Goal: Task Accomplishment & Management: Manage account settings

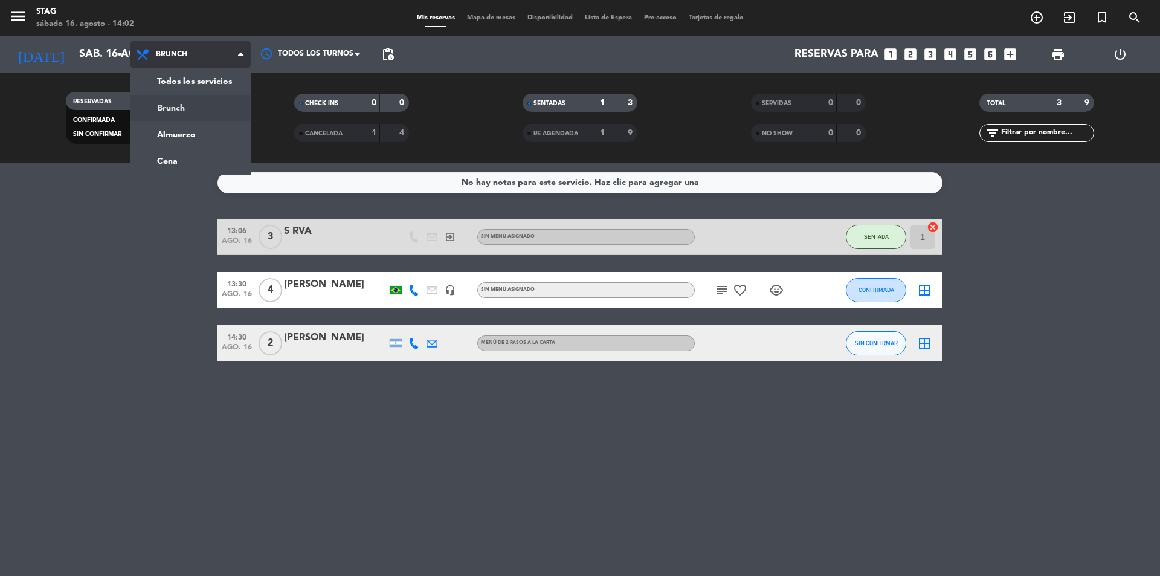
scroll to position [46, 0]
click at [184, 134] on div "menu STAG [DATE] 16. agosto - 14:02 Mis reservas Mapa de mesas Disponibilidad L…" at bounding box center [580, 81] width 1160 height 163
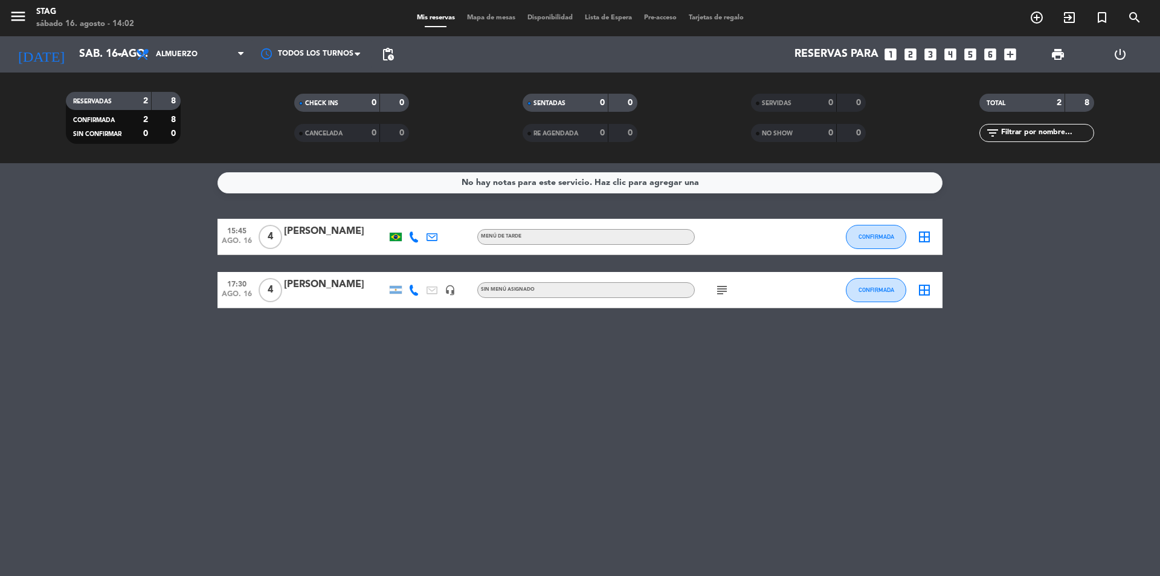
click at [212, 27] on div "menu STAG [DATE] 16. agosto - 14:02" at bounding box center [145, 18] width 290 height 28
click at [216, 41] on span "Almuerzo" at bounding box center [190, 54] width 121 height 27
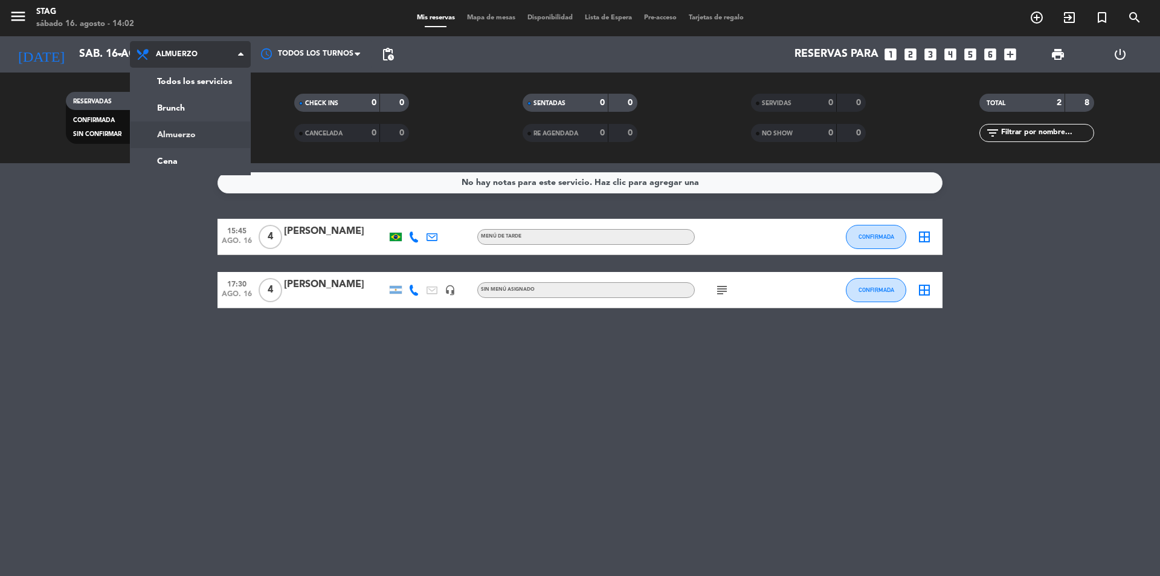
click at [196, 155] on div "menu STAG [DATE] 16. agosto - 14:02 Mis reservas Mapa de mesas Disponibilidad L…" at bounding box center [580, 81] width 1160 height 163
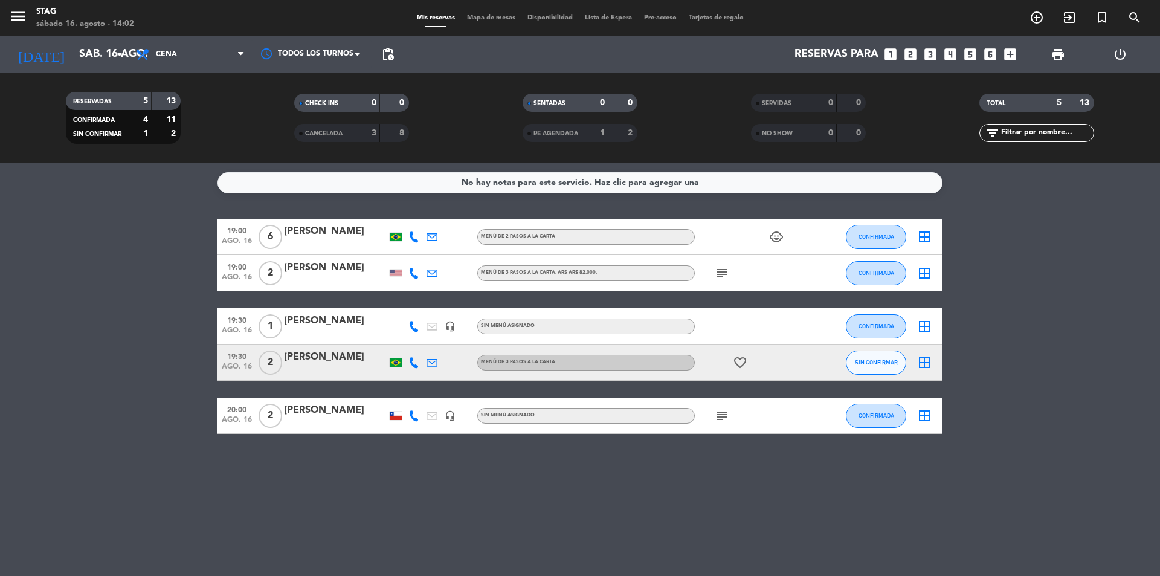
click at [325, 242] on div at bounding box center [335, 245] width 103 height 10
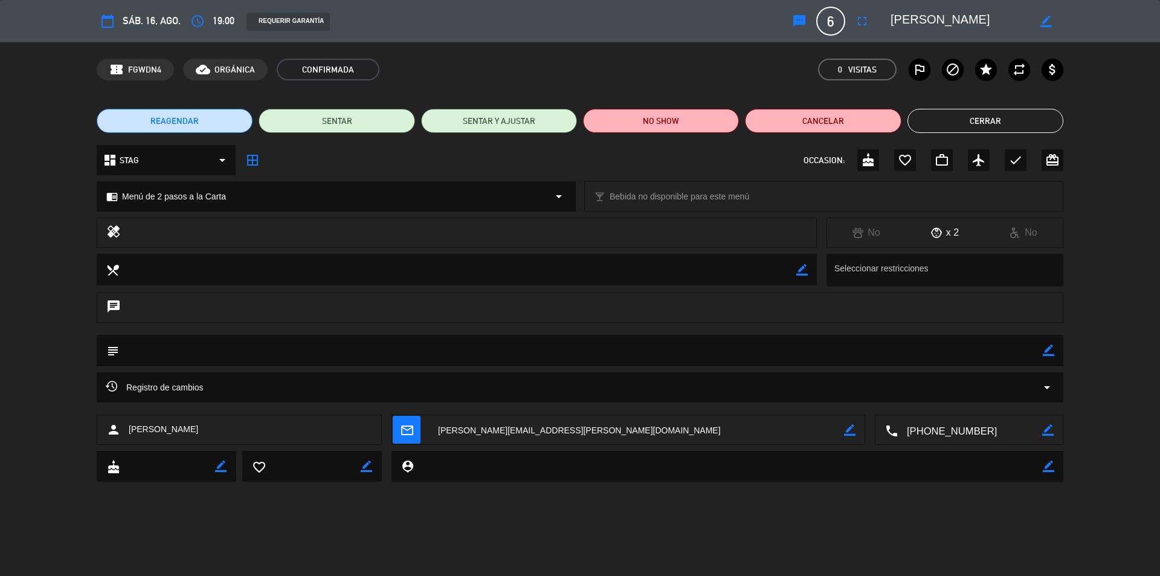
click at [517, 433] on textarea at bounding box center [636, 430] width 415 height 30
click at [646, 432] on textarea at bounding box center [636, 430] width 415 height 30
click at [654, 518] on div "calendar_today sáb. 16, ago. access_time 19:00 REQUERIR GARANTÍA sms 6 [PERSON_…" at bounding box center [580, 288] width 1160 height 576
click at [779, 118] on button "Cancelar" at bounding box center [823, 121] width 156 height 24
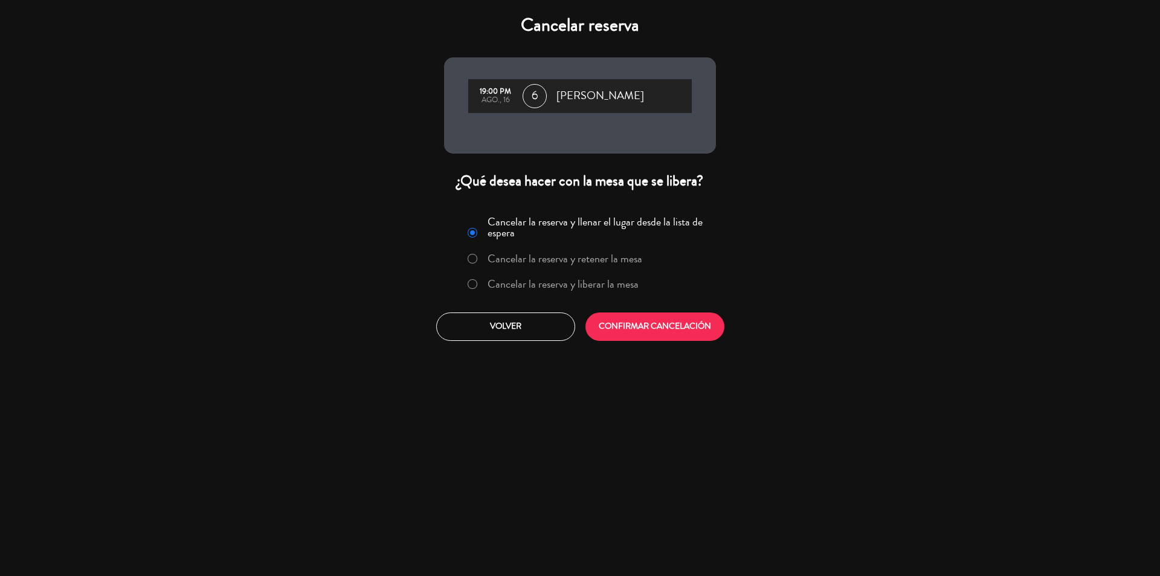
click at [589, 288] on label "Cancelar la reserva y liberar la mesa" at bounding box center [563, 284] width 151 height 11
click at [619, 323] on button "CONFIRMAR CANCELACIÓN" at bounding box center [655, 326] width 139 height 28
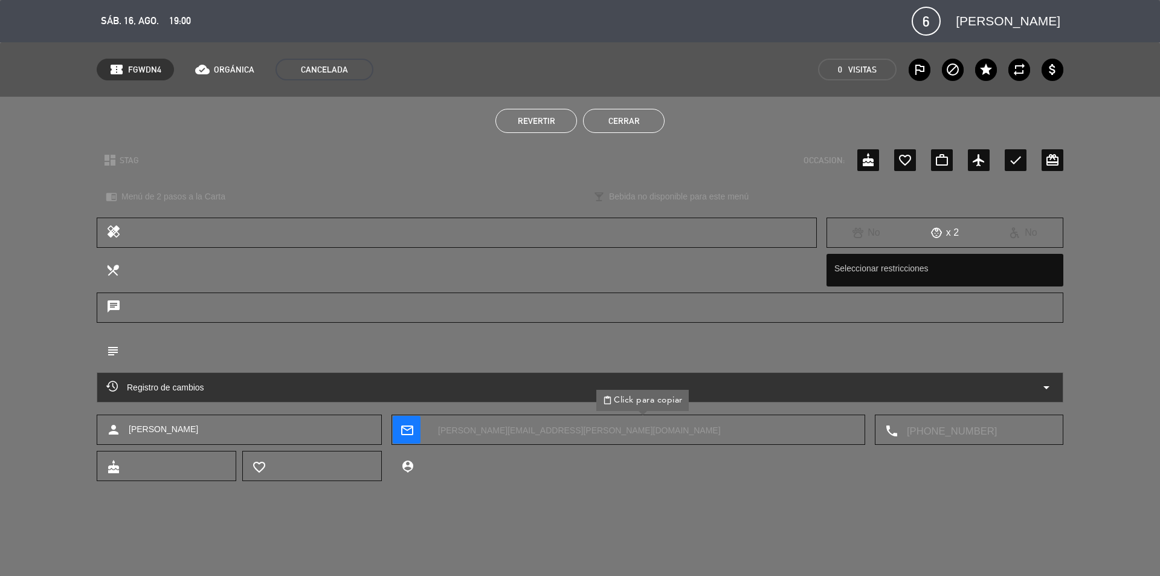
click at [639, 126] on button "Cerrar" at bounding box center [624, 121] width 82 height 24
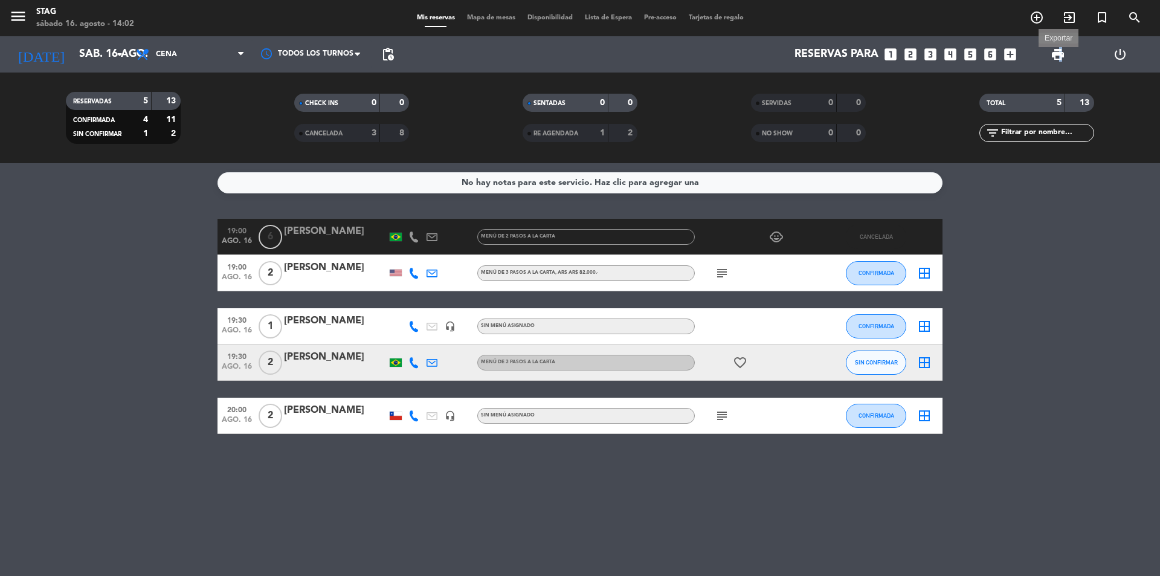
click at [1061, 53] on span "print" at bounding box center [1058, 54] width 15 height 15
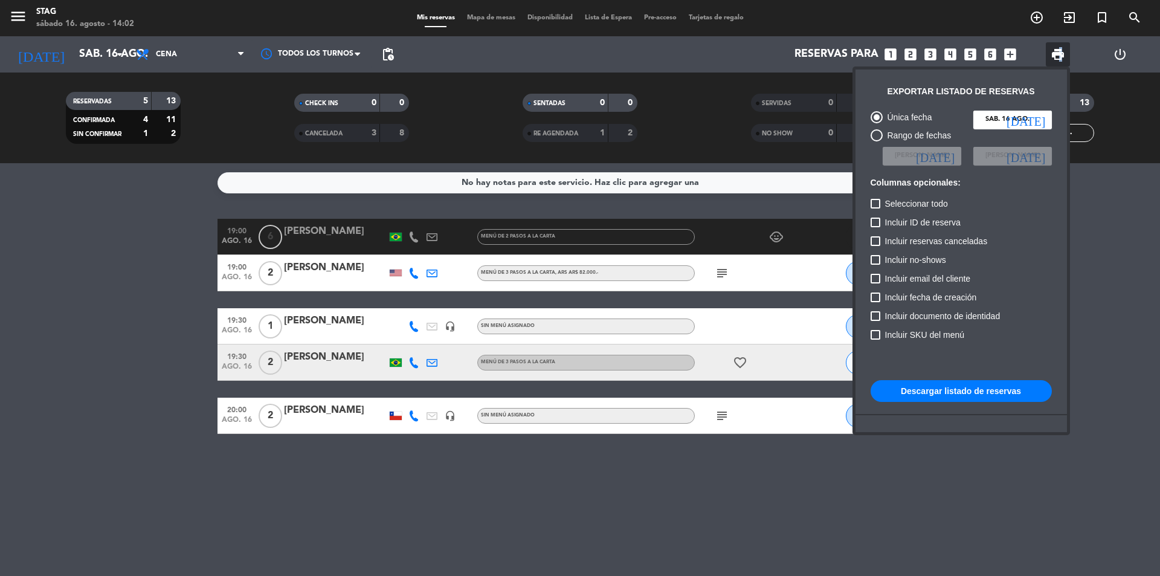
click at [951, 384] on button "Descargar listado de reservas" at bounding box center [961, 391] width 181 height 22
click at [221, 59] on div at bounding box center [580, 288] width 1160 height 576
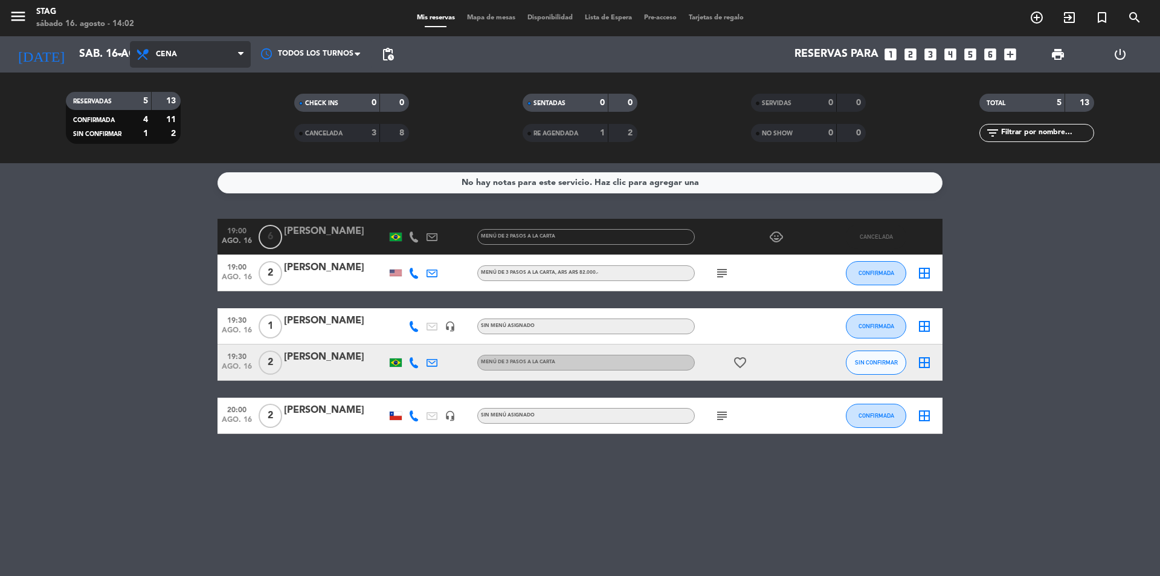
click at [231, 53] on span "Cena" at bounding box center [190, 54] width 121 height 27
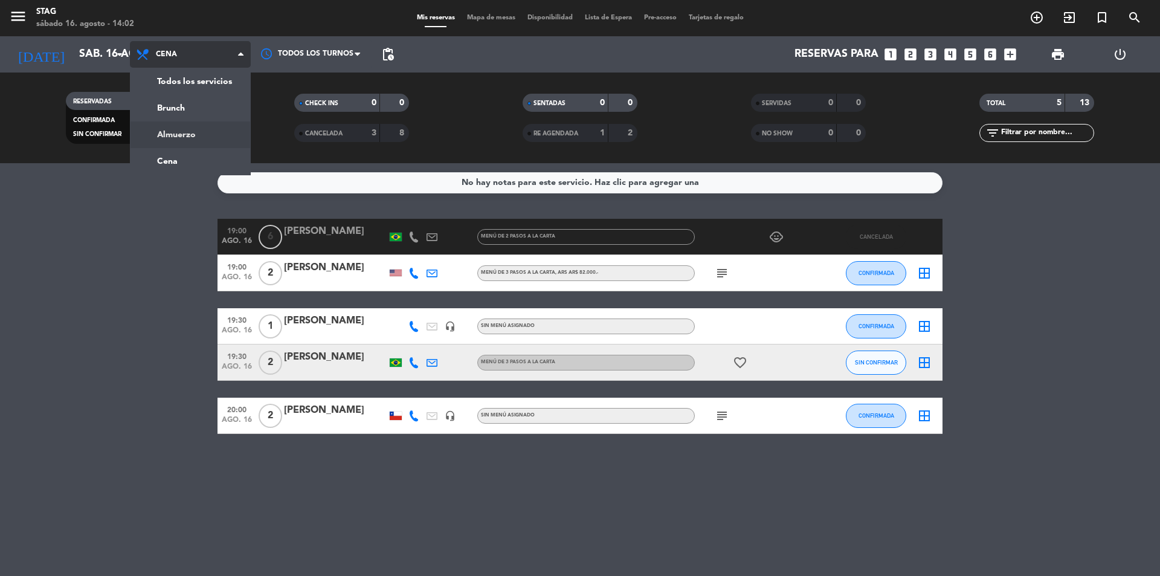
click at [201, 138] on div "menu STAG [DATE] 16. agosto - 14:02 Mis reservas Mapa de mesas Disponibilidad L…" at bounding box center [580, 81] width 1160 height 163
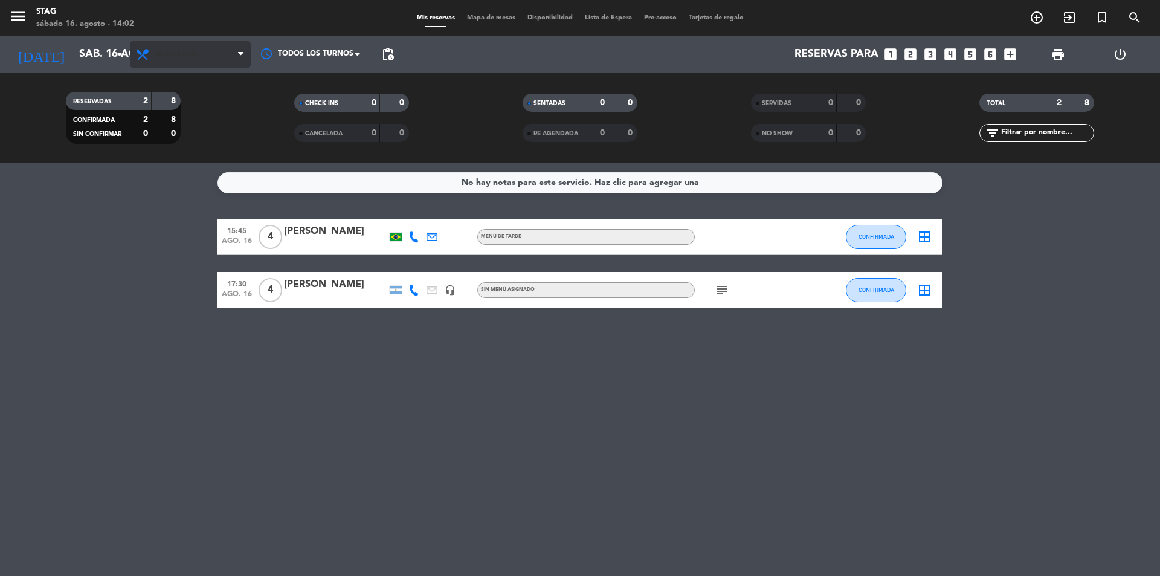
drag, startPoint x: 227, startPoint y: 52, endPoint x: 221, endPoint y: 55, distance: 6.2
click at [223, 53] on span "Almuerzo" at bounding box center [190, 54] width 121 height 27
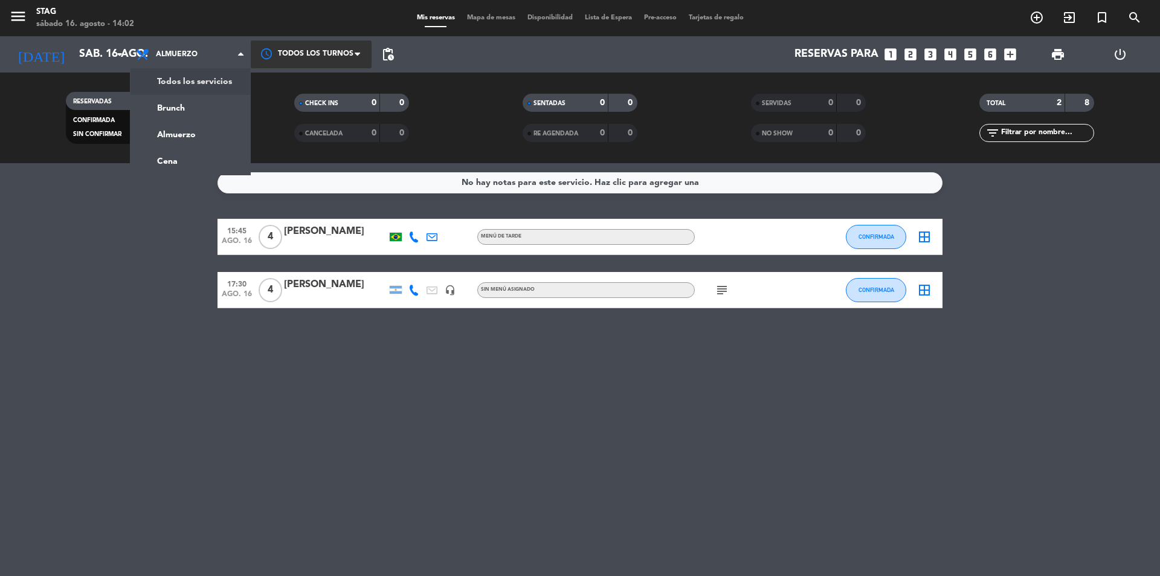
click at [310, 54] on div at bounding box center [311, 53] width 121 height 27
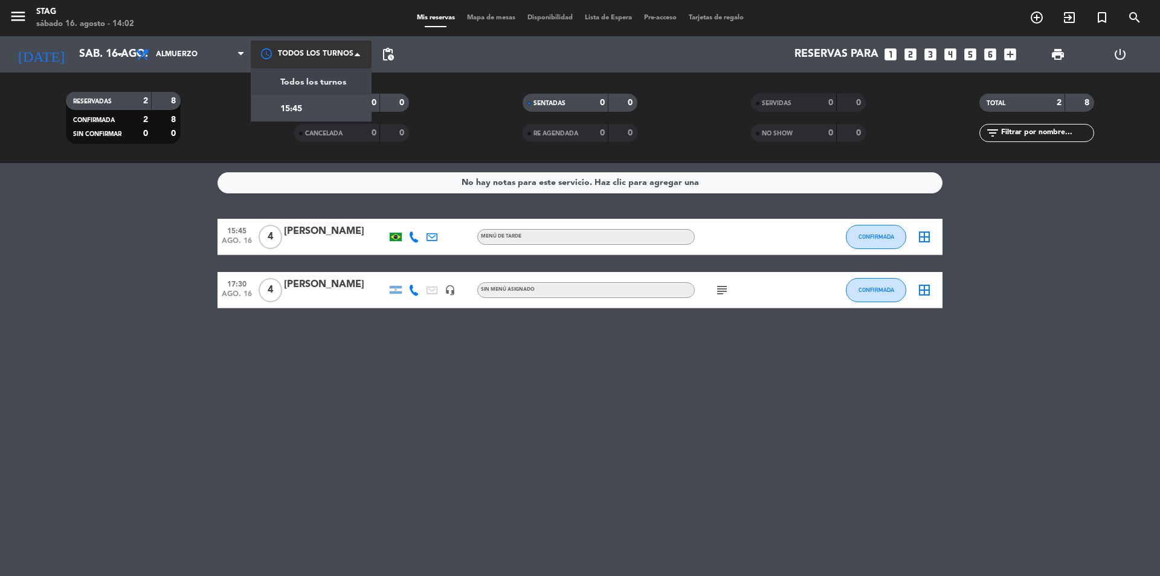
click at [312, 75] on div "Todos los turnos" at bounding box center [300, 82] width 92 height 16
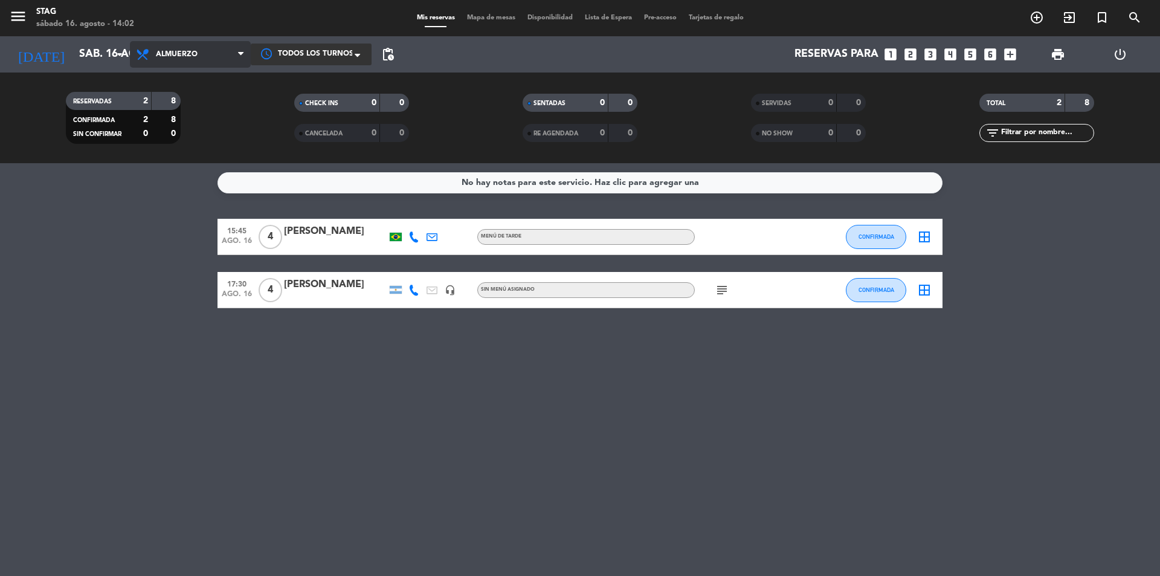
click at [219, 52] on span "Almuerzo" at bounding box center [190, 54] width 121 height 27
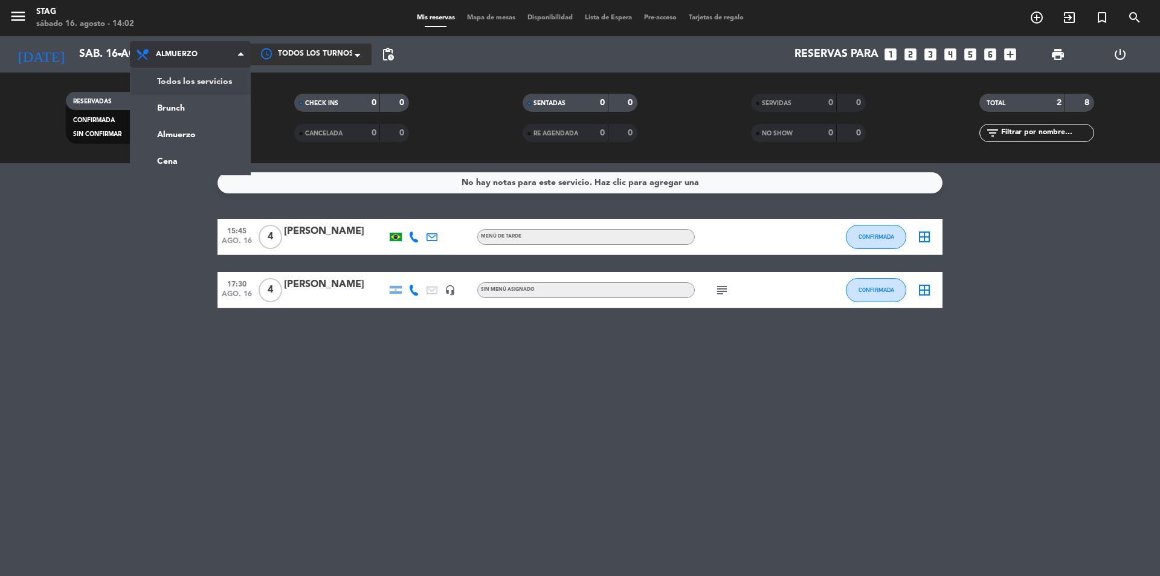
click at [218, 77] on div "menu STAG [DATE] 16. agosto - 14:02 Mis reservas Mapa de mesas Disponibilidad L…" at bounding box center [580, 81] width 1160 height 163
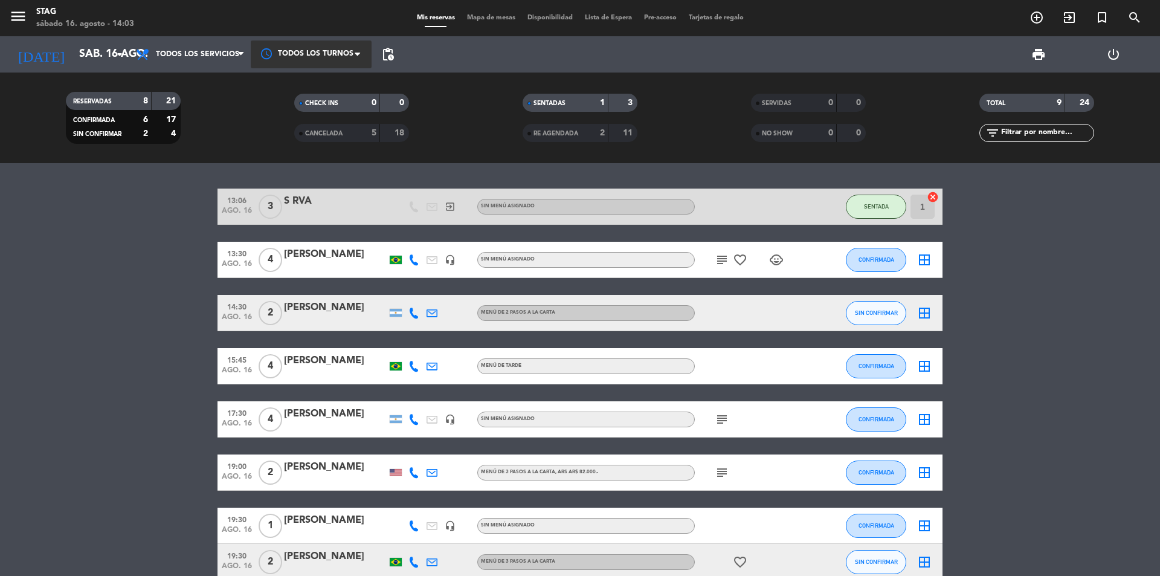
click at [317, 269] on div at bounding box center [335, 268] width 103 height 10
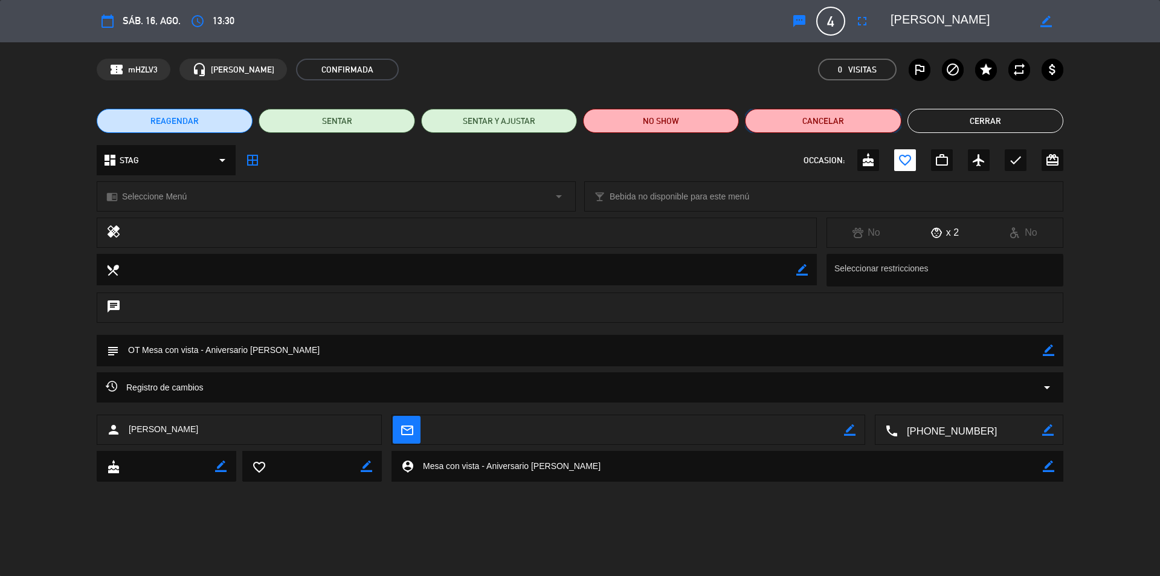
click at [826, 117] on button "Cancelar" at bounding box center [823, 121] width 156 height 24
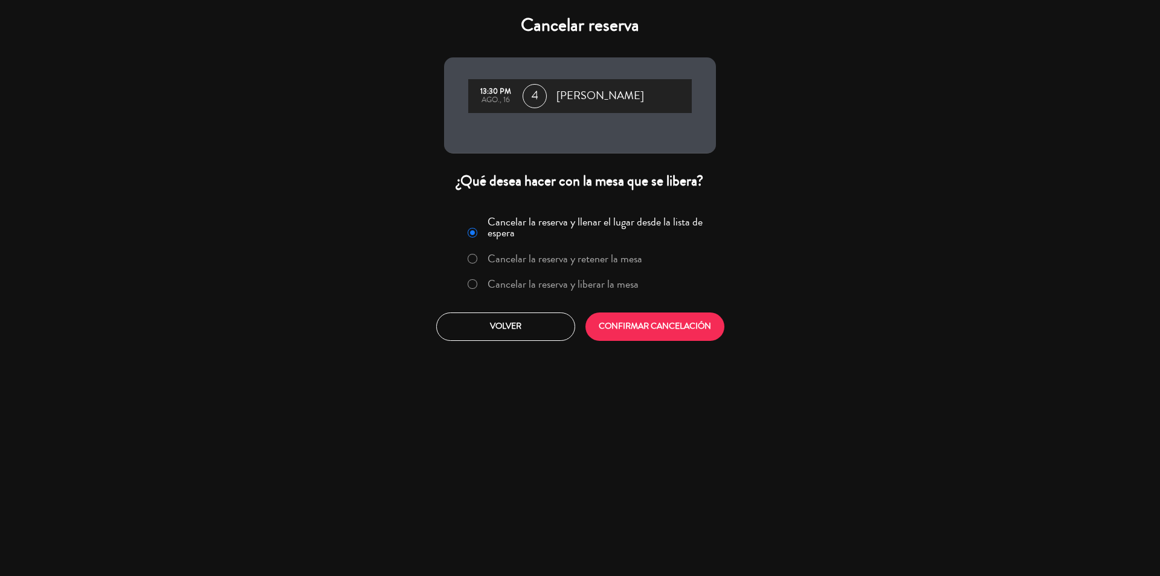
click at [633, 285] on label "Cancelar la reserva y liberar la mesa" at bounding box center [563, 284] width 151 height 11
click at [624, 317] on button "CONFIRMAR CANCELACIÓN" at bounding box center [655, 326] width 139 height 28
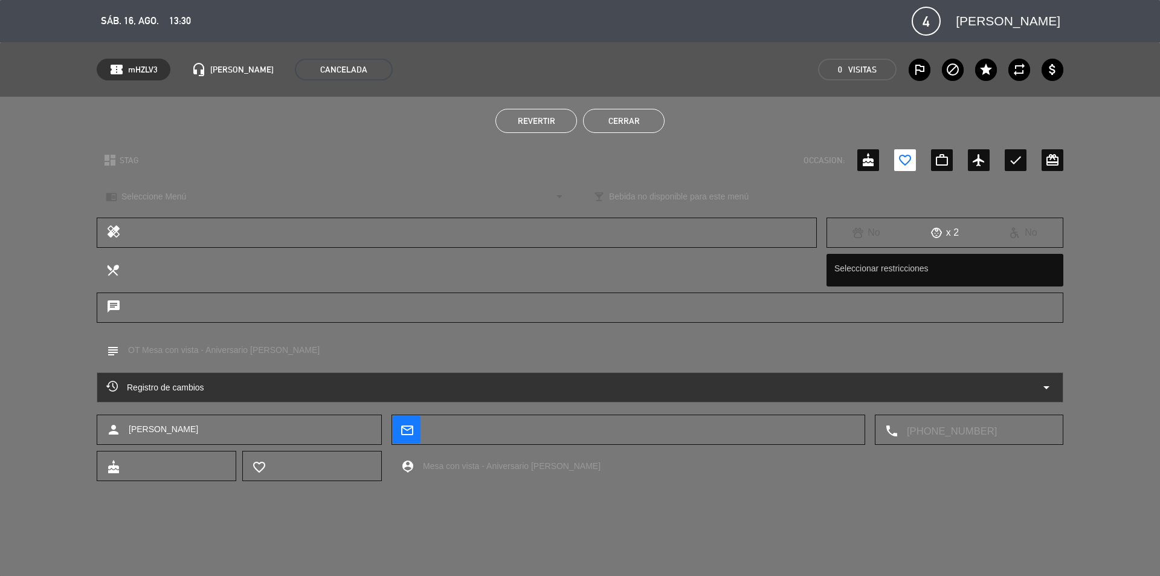
click at [631, 122] on button "Cerrar" at bounding box center [624, 121] width 82 height 24
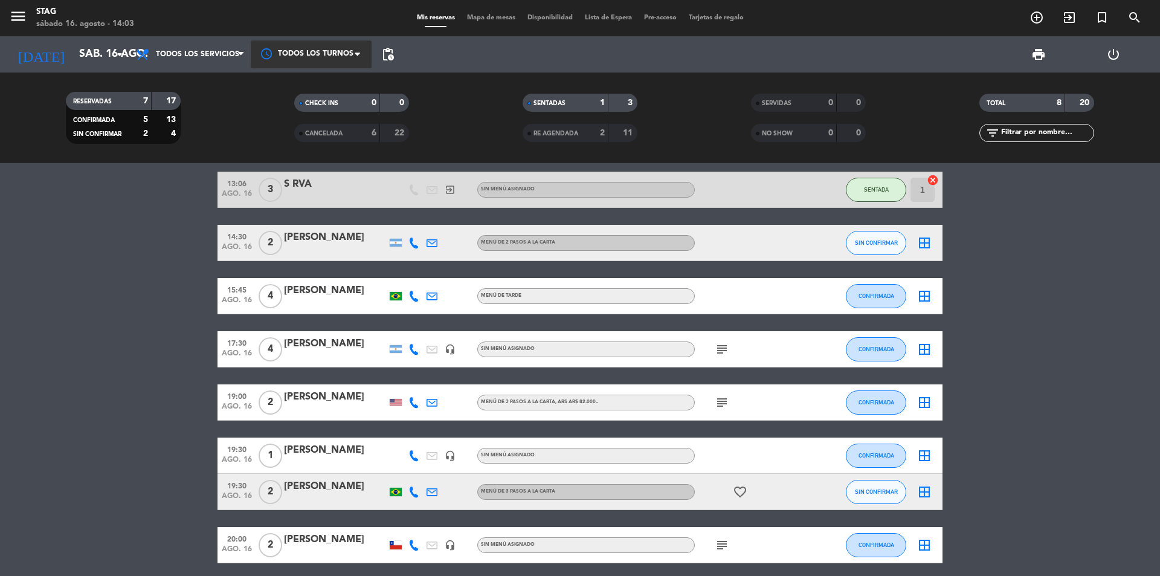
scroll to position [19, 0]
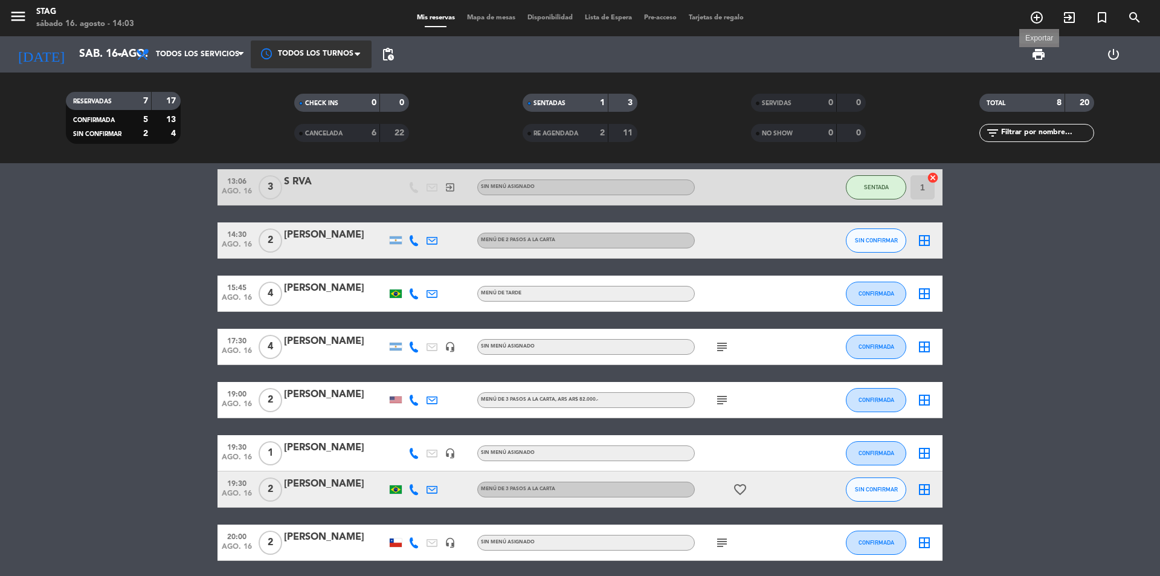
click at [1039, 52] on span "print" at bounding box center [1039, 54] width 15 height 15
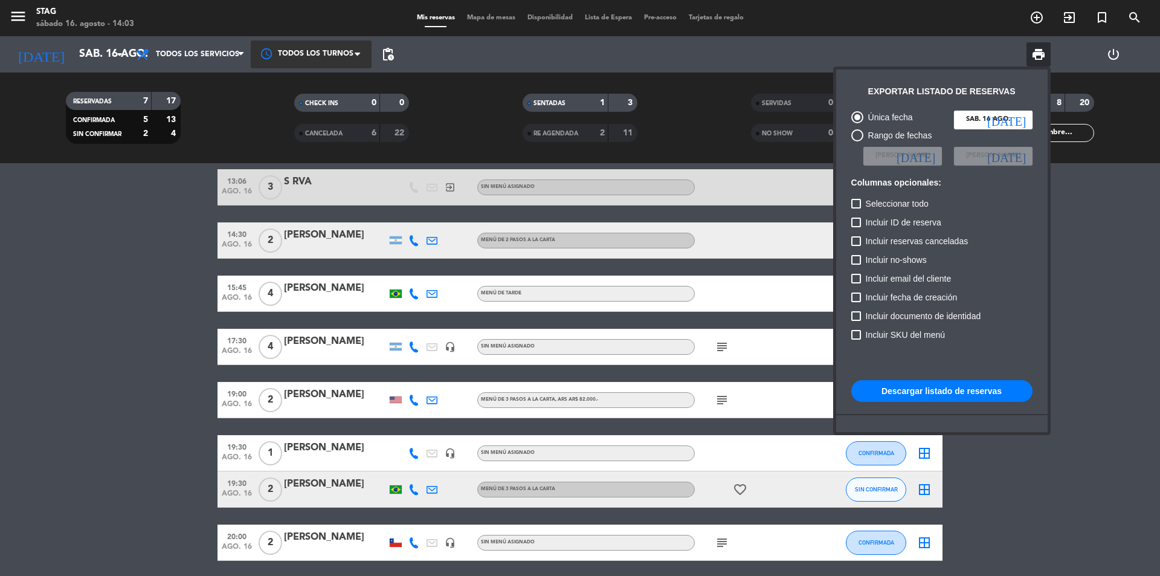
click at [911, 381] on button "Descargar listado de reservas" at bounding box center [941, 391] width 181 height 22
click at [102, 236] on div at bounding box center [580, 288] width 1160 height 576
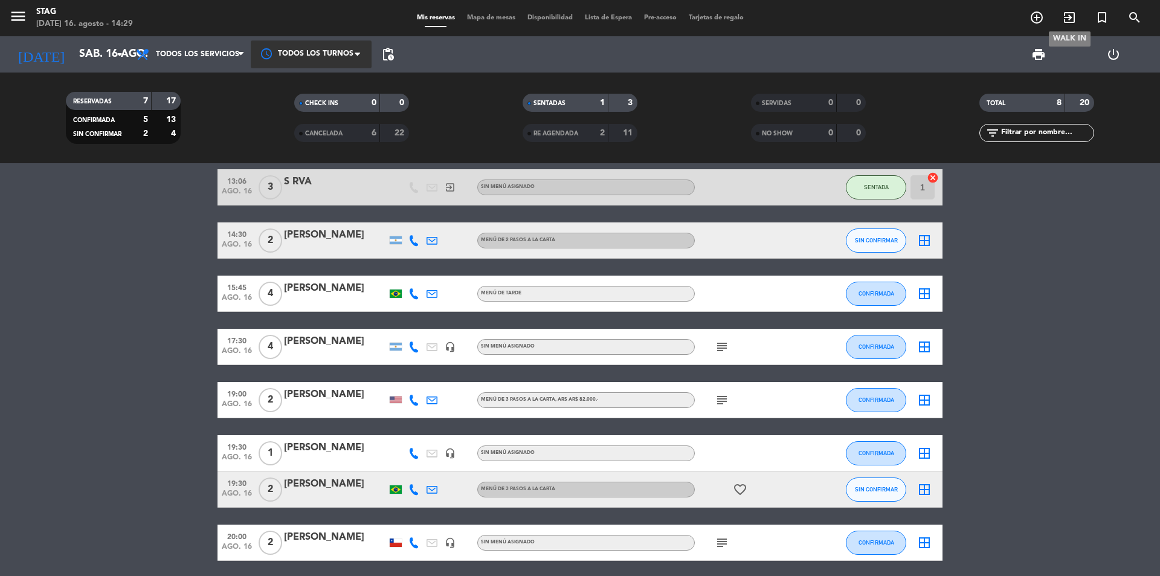
click at [1068, 15] on icon "exit_to_app" at bounding box center [1069, 17] width 15 height 15
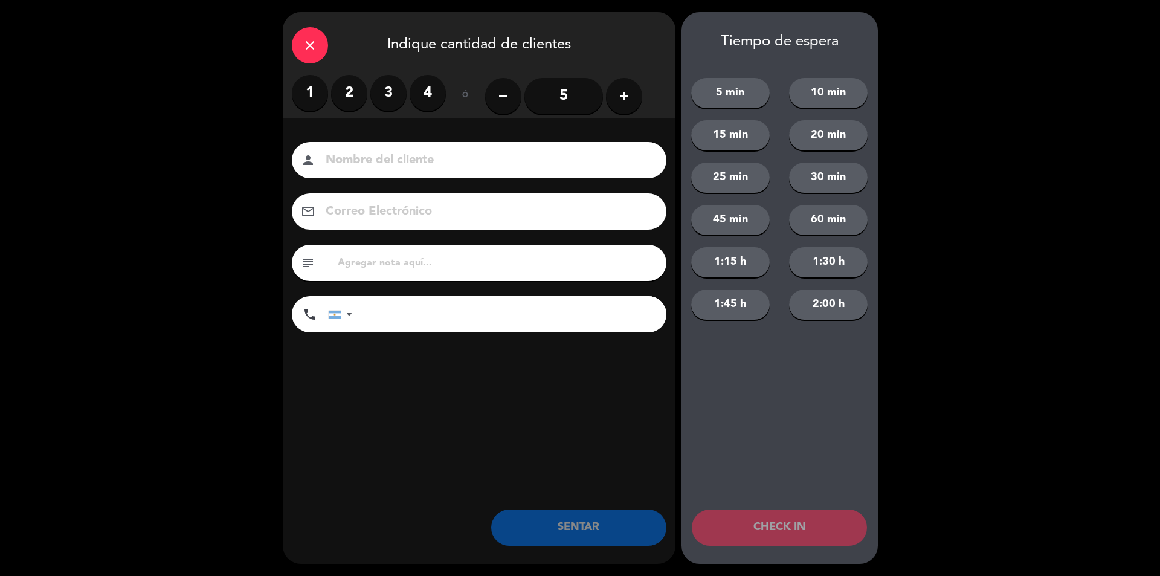
click at [345, 92] on label "2" at bounding box center [349, 93] width 36 height 36
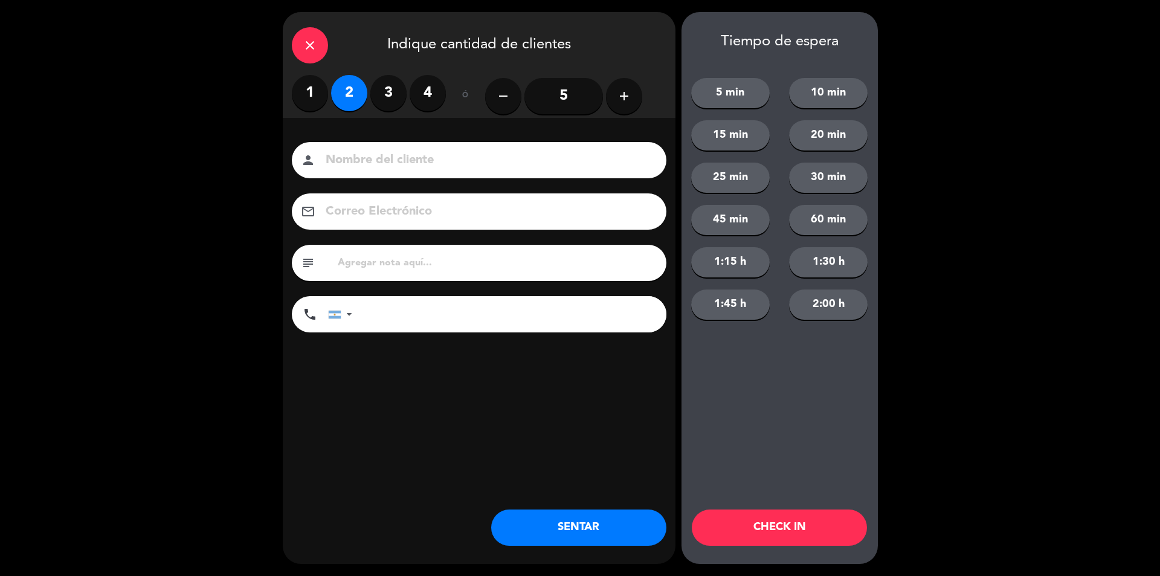
click at [341, 170] on input at bounding box center [488, 160] width 326 height 21
type input "S RVA"
click at [561, 523] on button "SENTAR" at bounding box center [578, 527] width 175 height 36
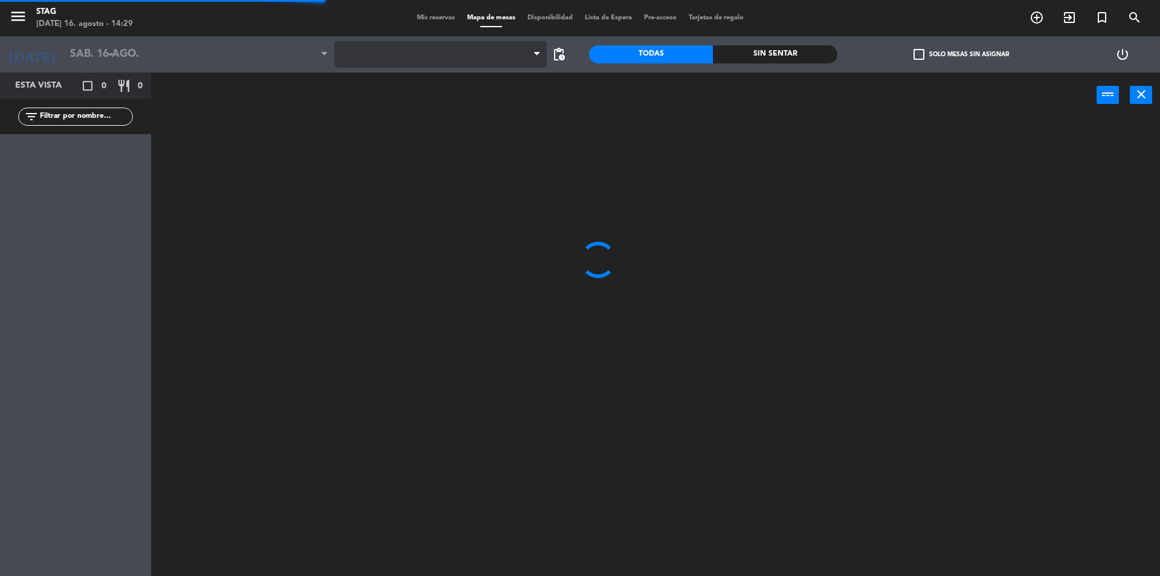
click at [424, 53] on span at bounding box center [440, 54] width 213 height 27
click at [410, 66] on span "Little Stag" at bounding box center [440, 54] width 213 height 27
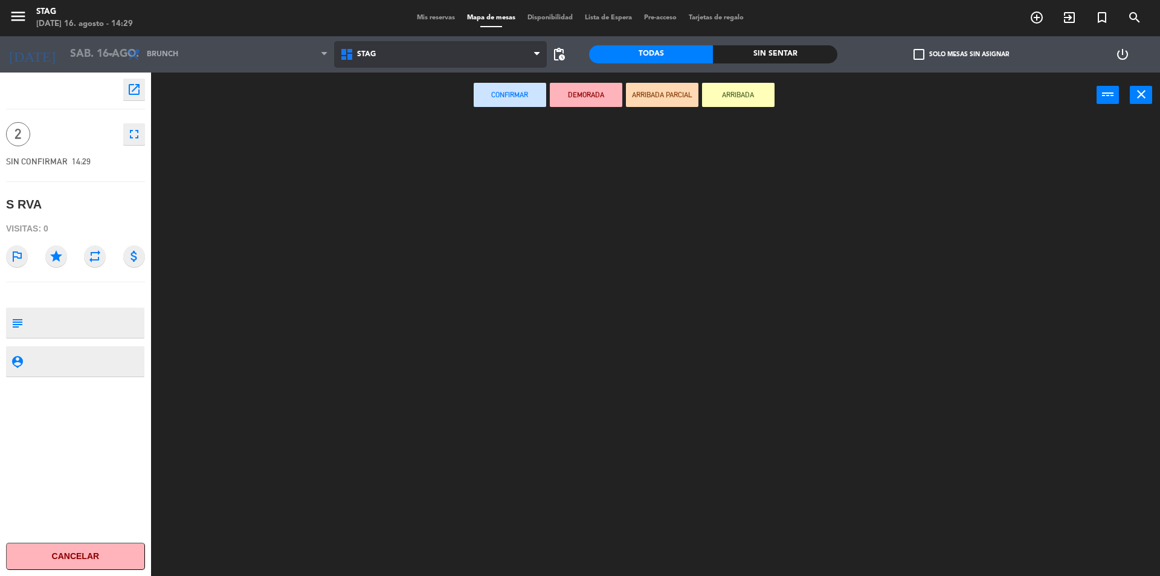
click at [381, 105] on ng-component "menu STAG [DATE] 16. agosto - 14:29 Mis reservas Mapa de mesas Disponibilidad L…" at bounding box center [580, 289] width 1160 height 579
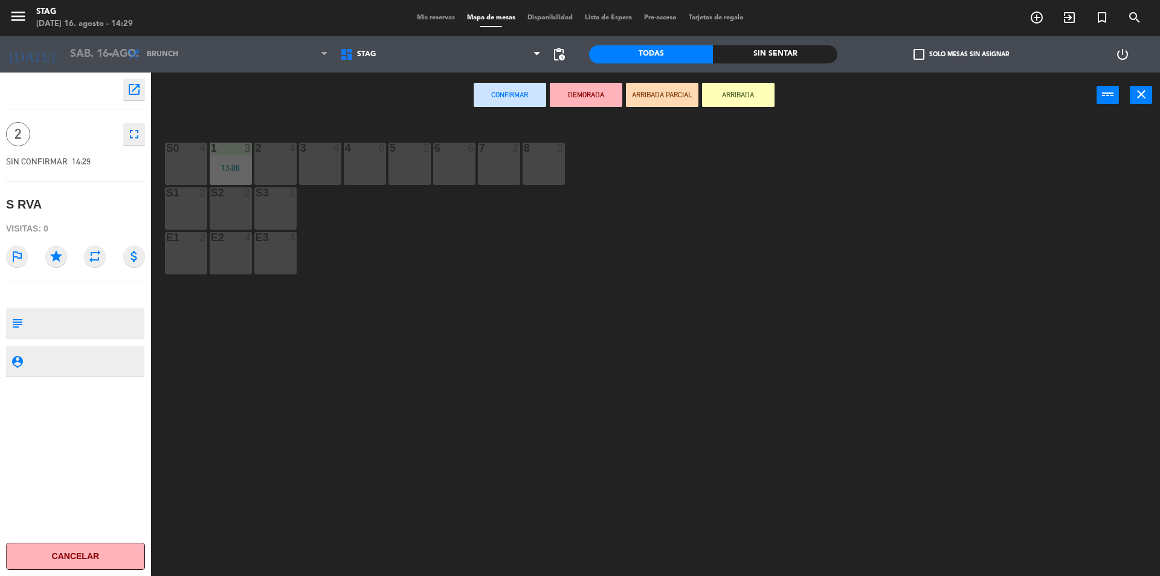
click at [283, 158] on div "2 4" at bounding box center [275, 164] width 42 height 42
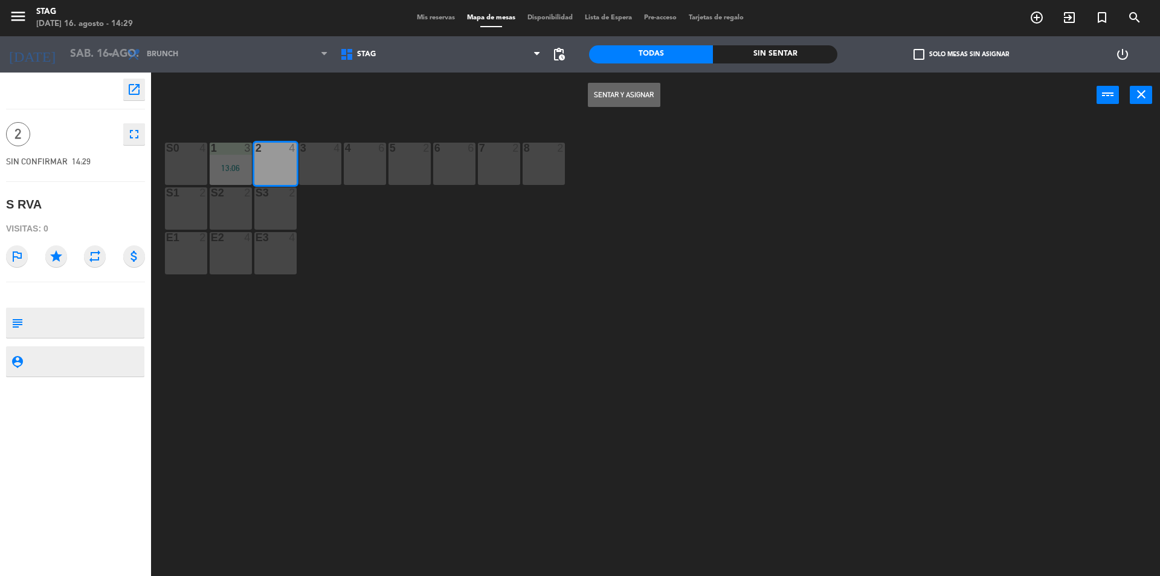
click at [634, 90] on button "Sentar y Asignar" at bounding box center [624, 95] width 73 height 24
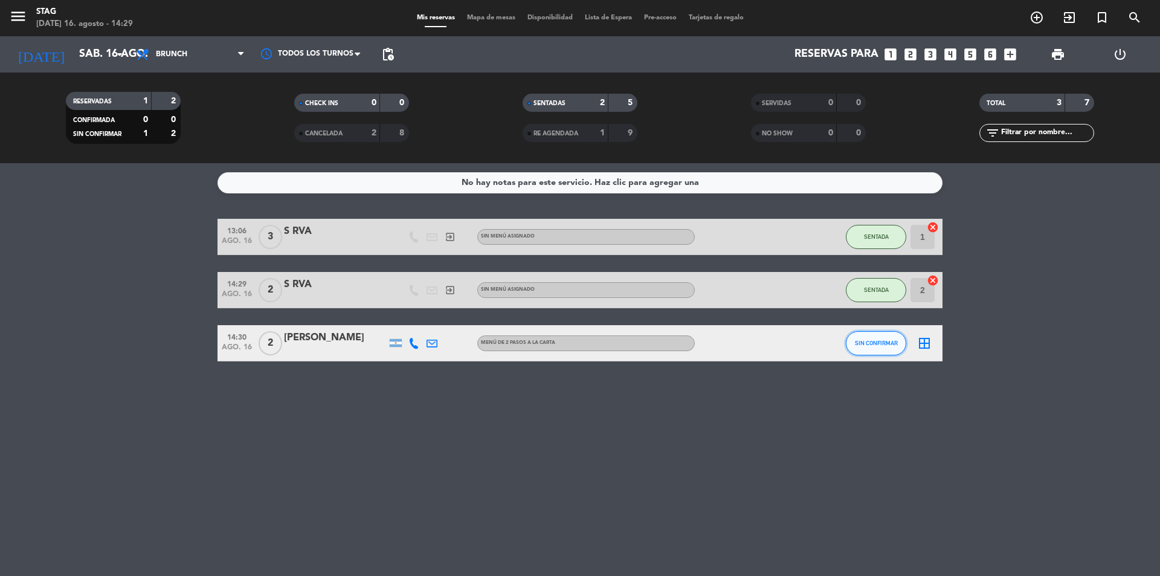
click at [893, 340] on span "SIN CONFIRMAR" at bounding box center [876, 343] width 43 height 7
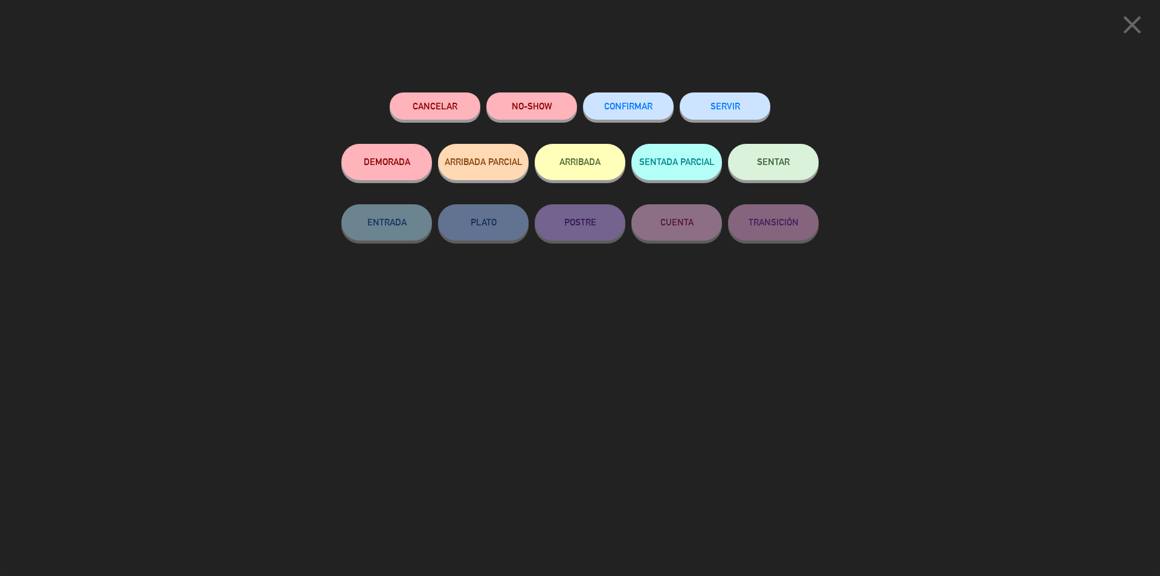
click at [619, 126] on div "CONFIRMAR" at bounding box center [628, 117] width 91 height 51
click at [631, 99] on button "CONFIRMAR" at bounding box center [628, 105] width 91 height 27
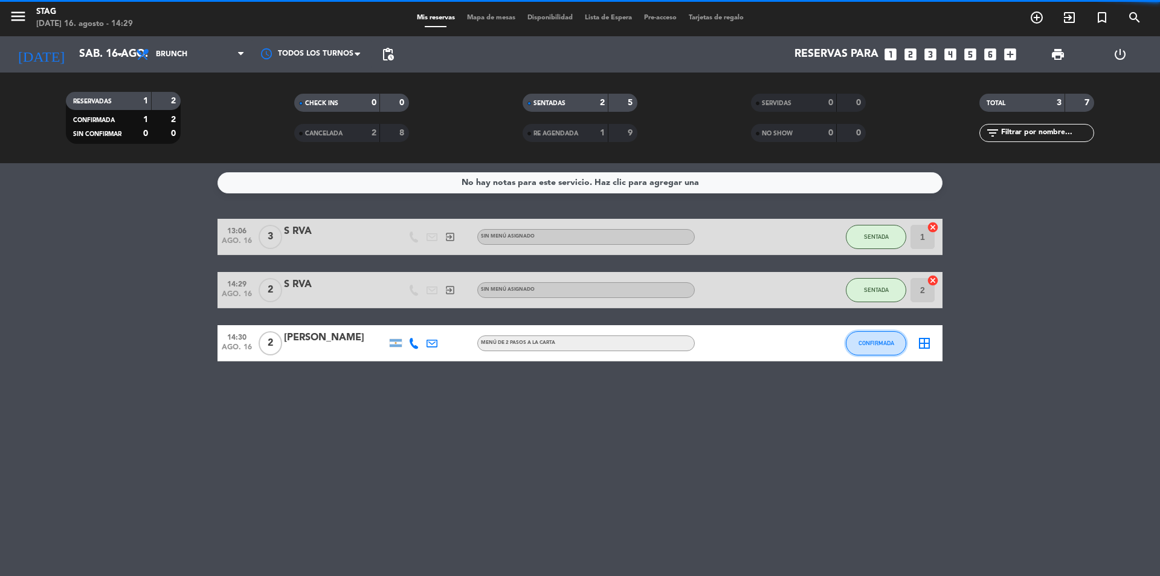
click at [871, 344] on span "CONFIRMADA" at bounding box center [877, 343] width 36 height 7
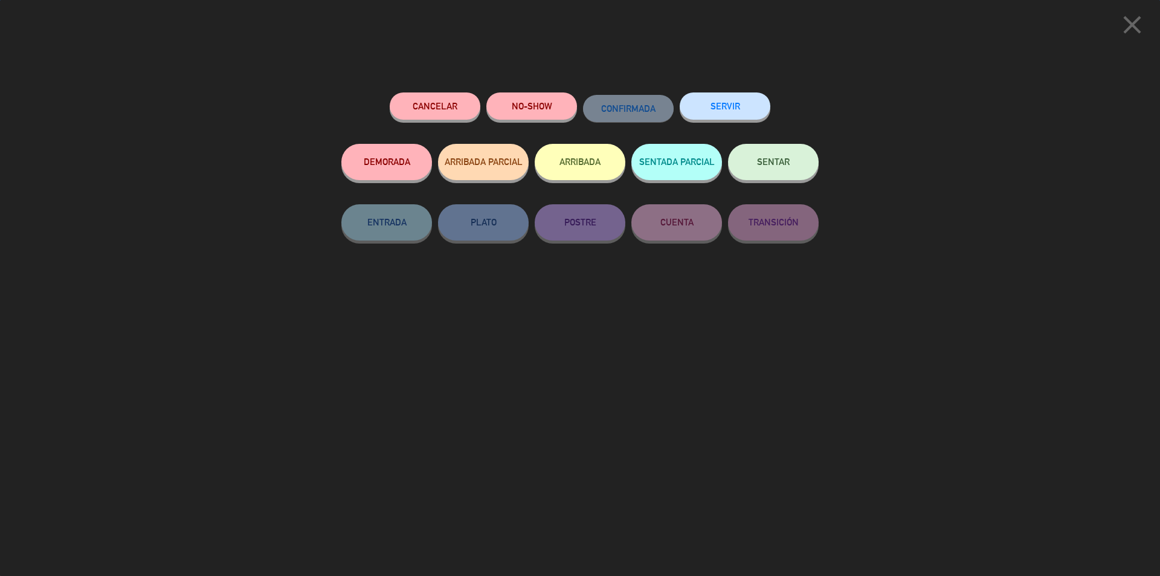
drag, startPoint x: 796, startPoint y: 179, endPoint x: 800, endPoint y: 169, distance: 10.6
click at [796, 178] on button "SENTAR" at bounding box center [773, 162] width 91 height 36
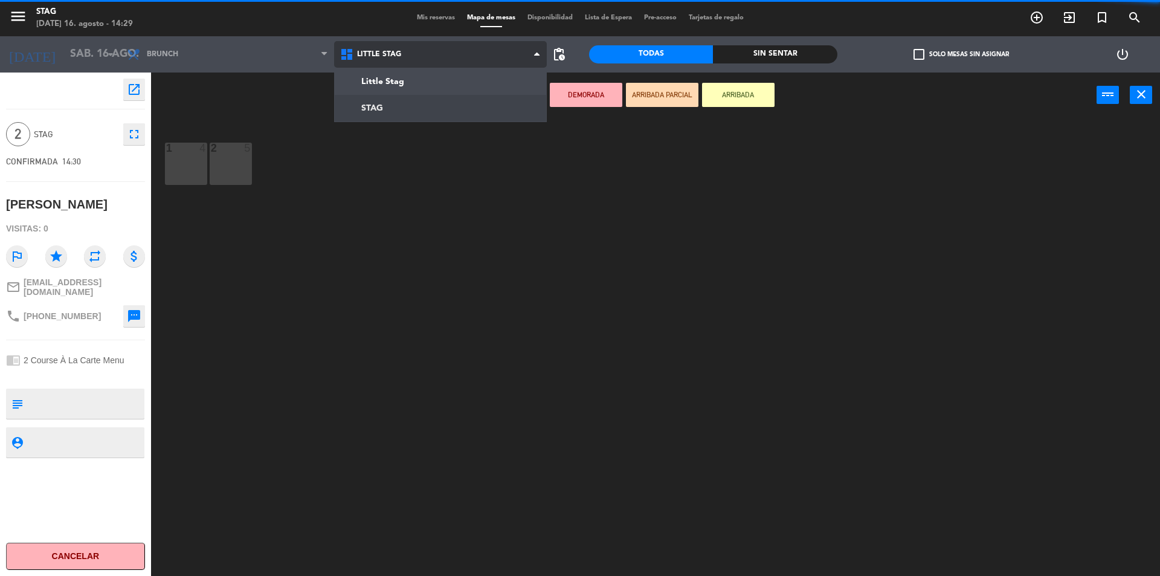
click at [410, 107] on ng-component "menu STAG [DATE] 16. agosto - 14:29 Mis reservas Mapa de mesas Disponibilidad L…" at bounding box center [580, 289] width 1160 height 579
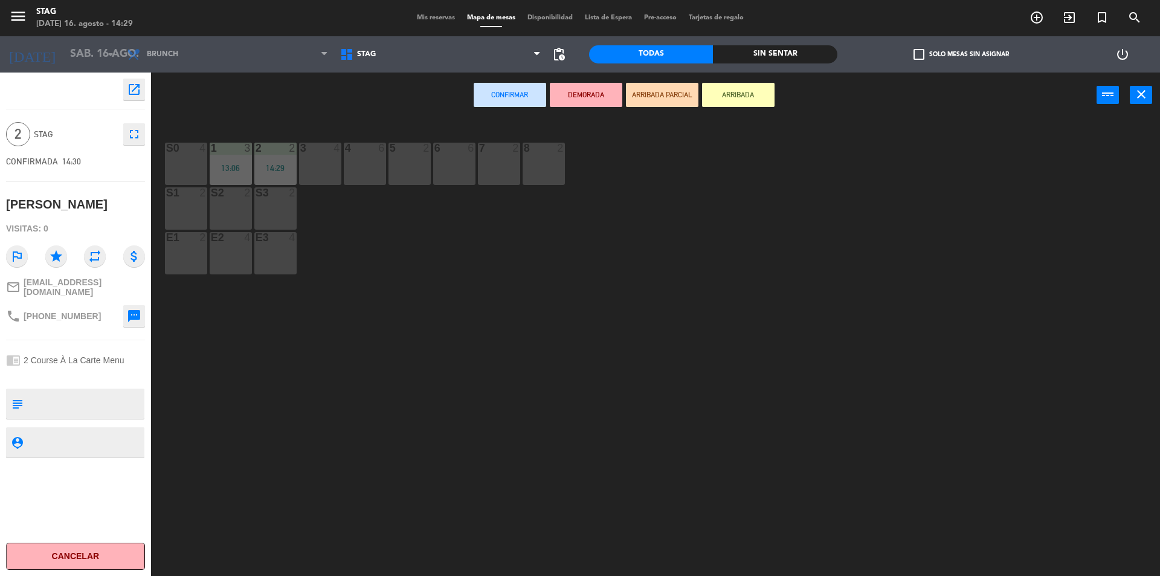
click at [301, 153] on div "3" at bounding box center [300, 148] width 1 height 11
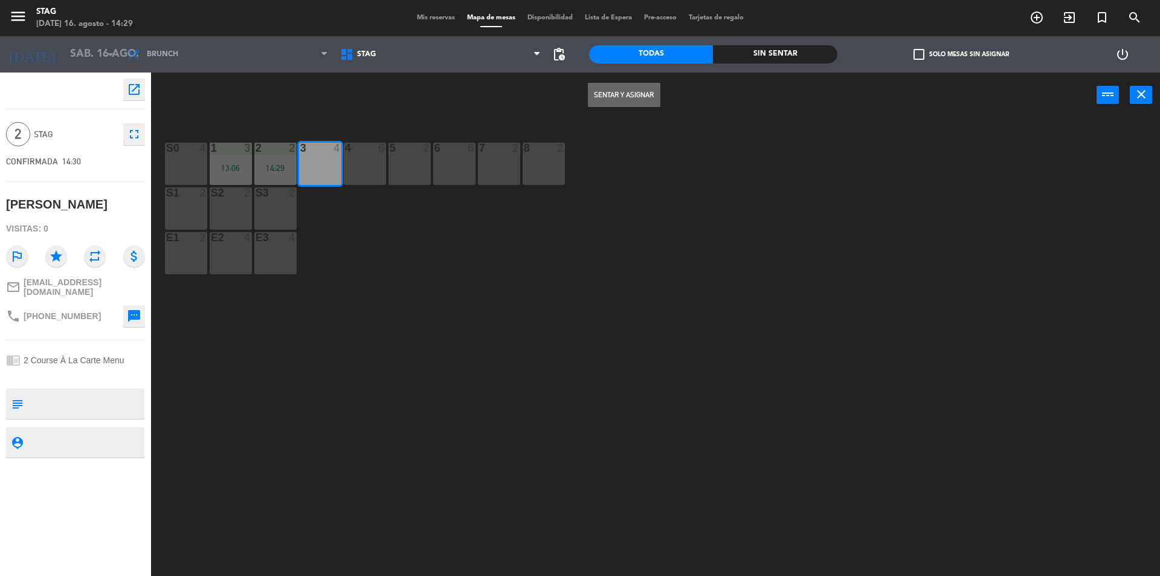
click at [598, 92] on button "Sentar y Asignar" at bounding box center [624, 95] width 73 height 24
